Goal: Information Seeking & Learning: Learn about a topic

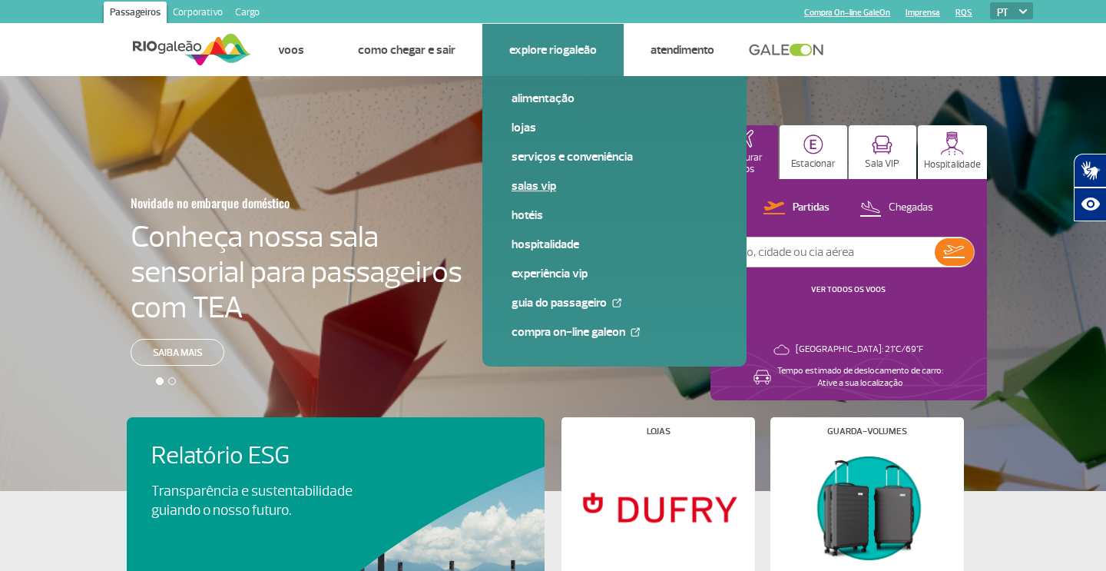
click at [541, 187] on link "Salas VIP" at bounding box center [615, 185] width 206 height 17
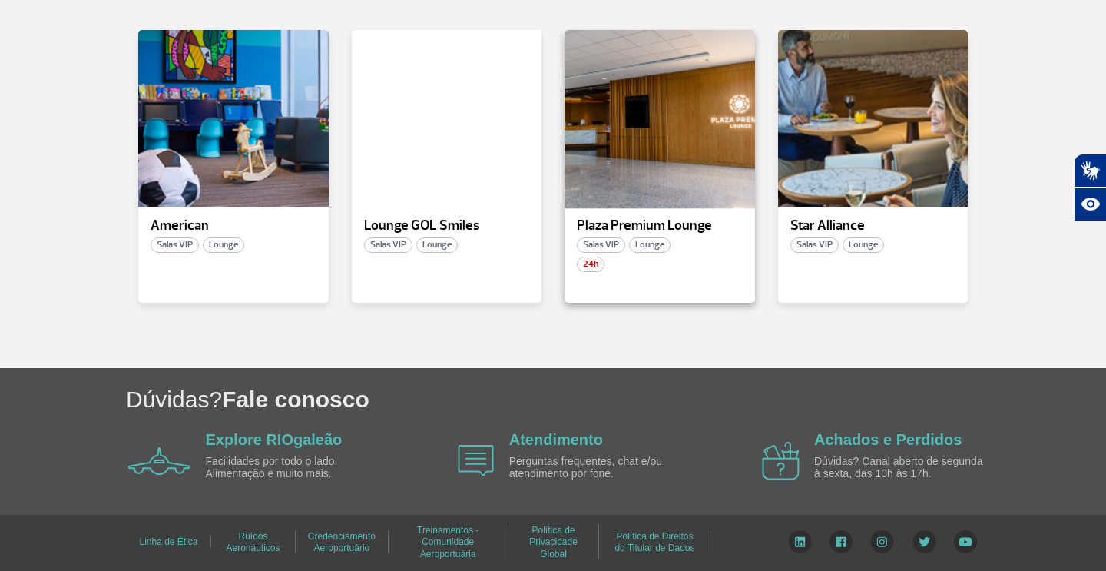
scroll to position [270, 0]
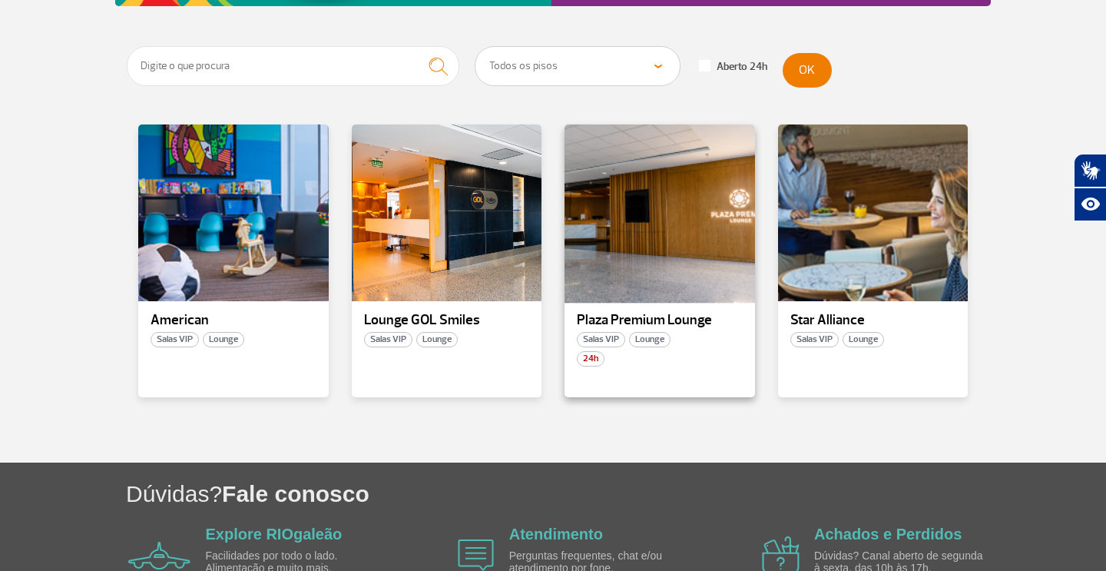
click at [632, 225] on div at bounding box center [660, 213] width 194 height 181
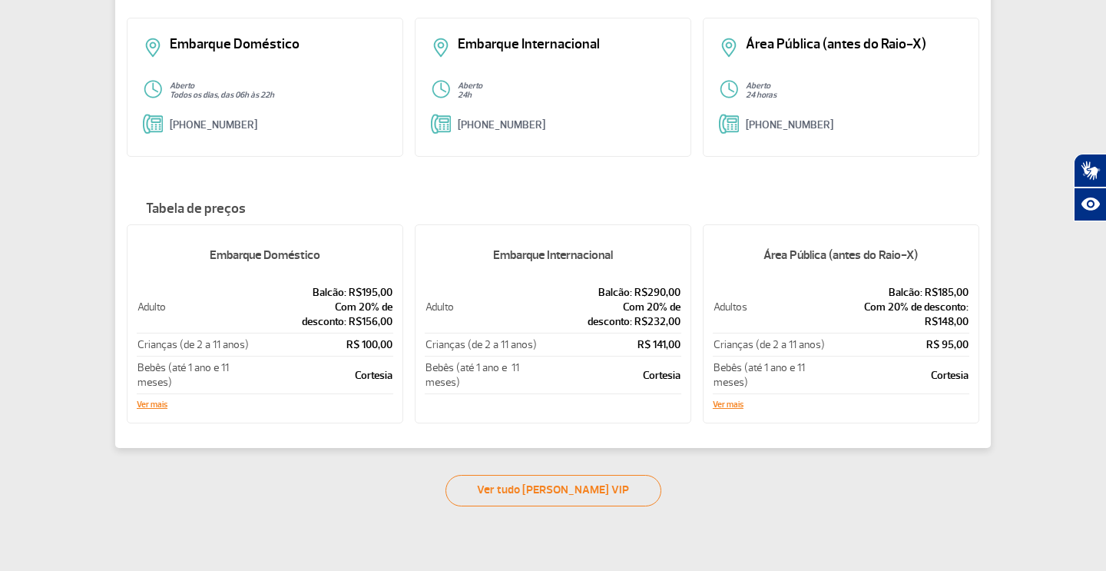
scroll to position [194, 0]
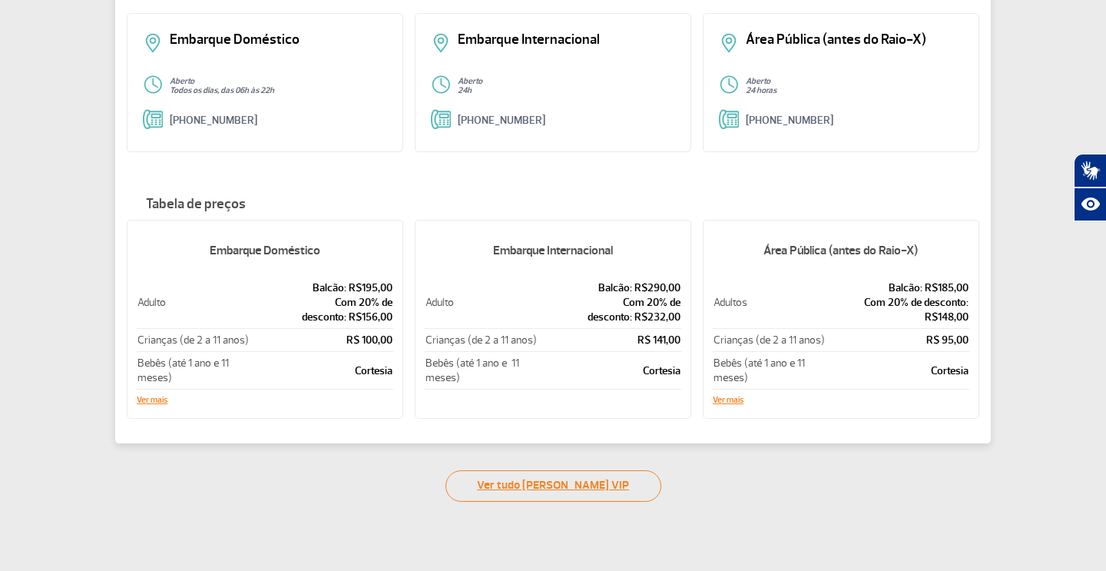
click at [543, 491] on link "Ver tudo de Salas VIP" at bounding box center [554, 485] width 216 height 31
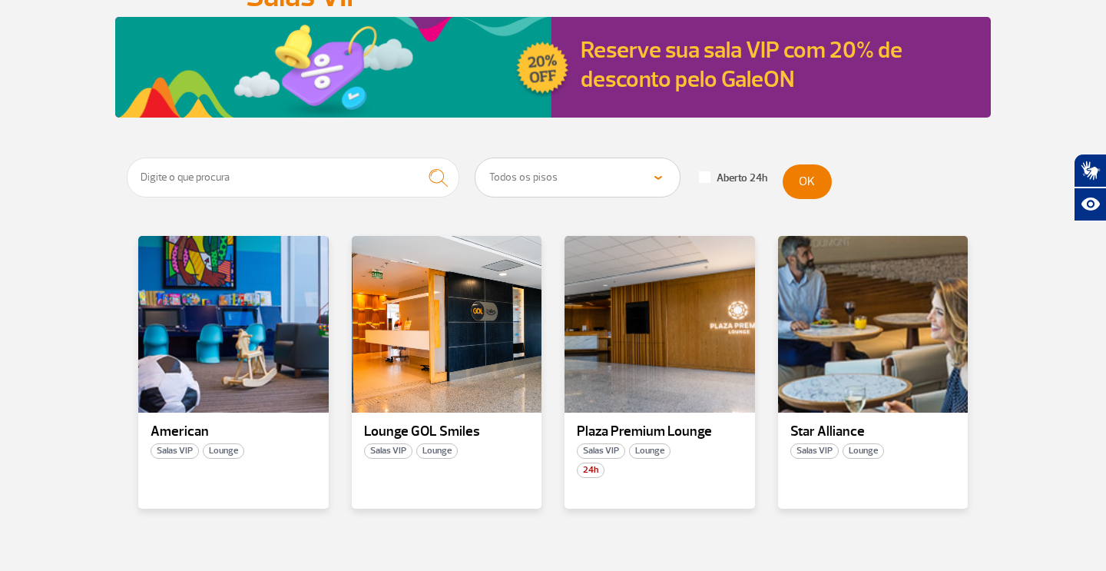
scroll to position [165, 0]
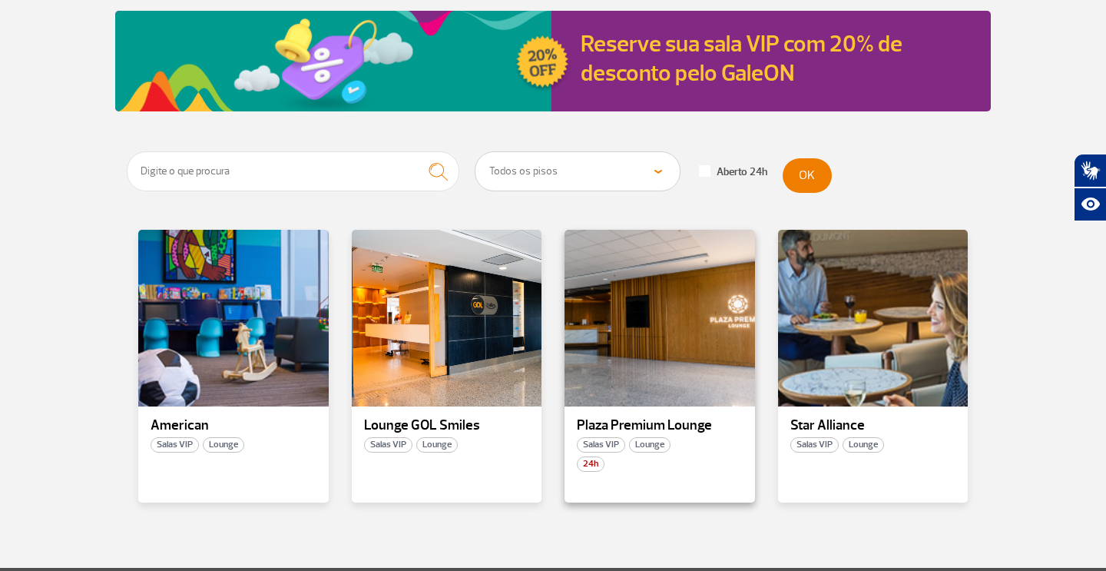
click at [723, 419] on p "Plaza Premium Lounge" at bounding box center [660, 425] width 166 height 15
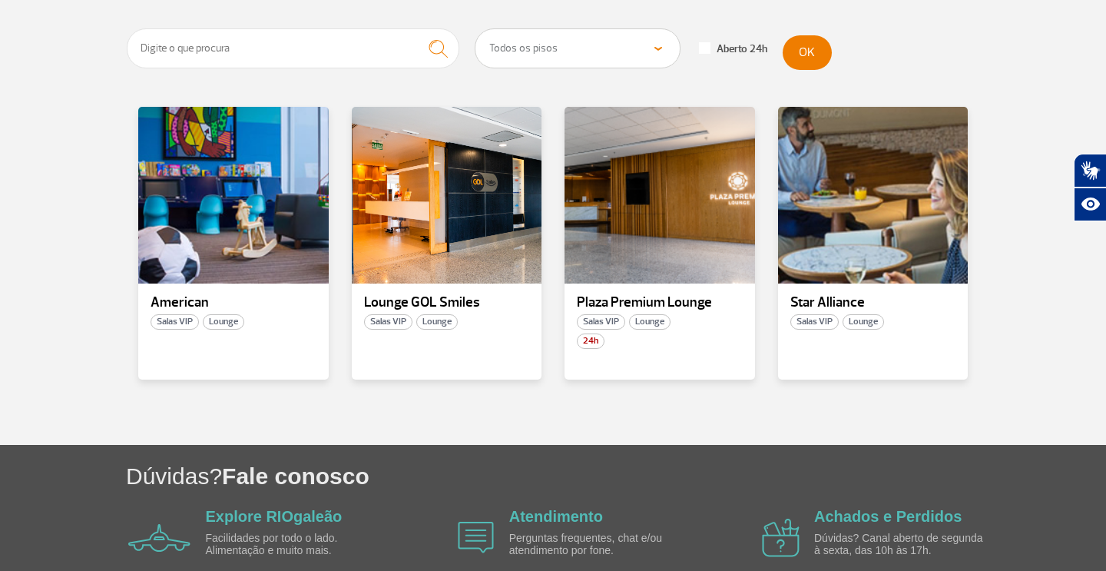
scroll to position [289, 0]
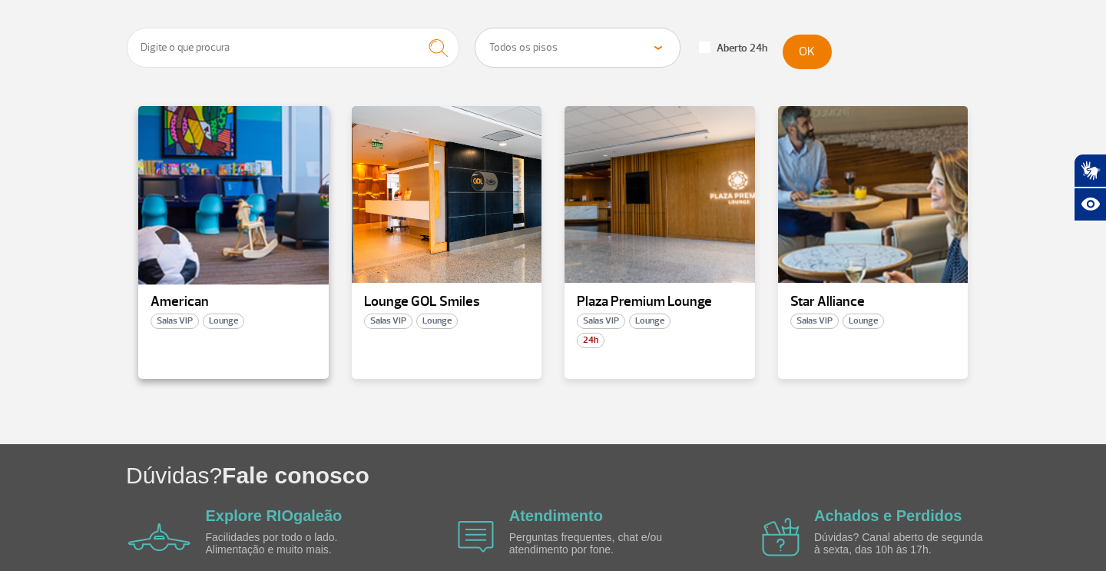
click at [220, 204] on div at bounding box center [234, 194] width 194 height 181
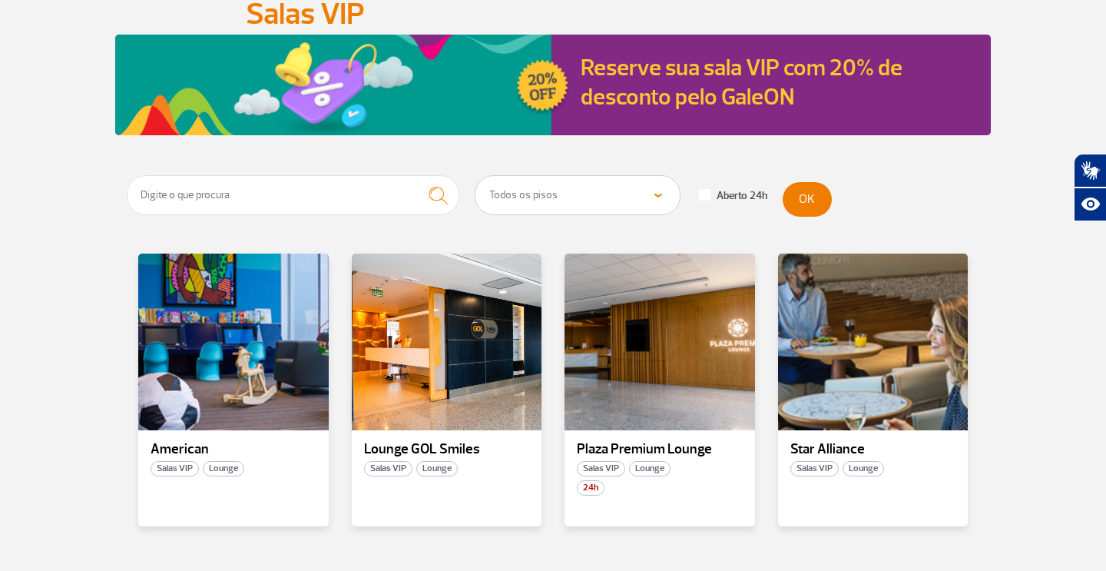
scroll to position [171, 0]
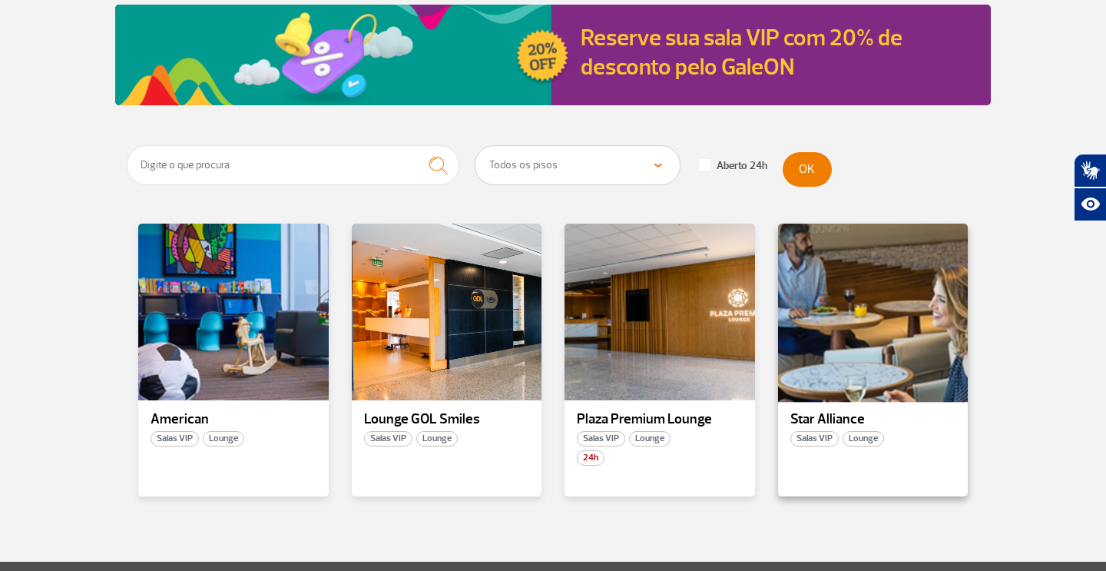
click at [920, 333] on div at bounding box center [873, 312] width 194 height 181
